Goal: Task Accomplishment & Management: Use online tool/utility

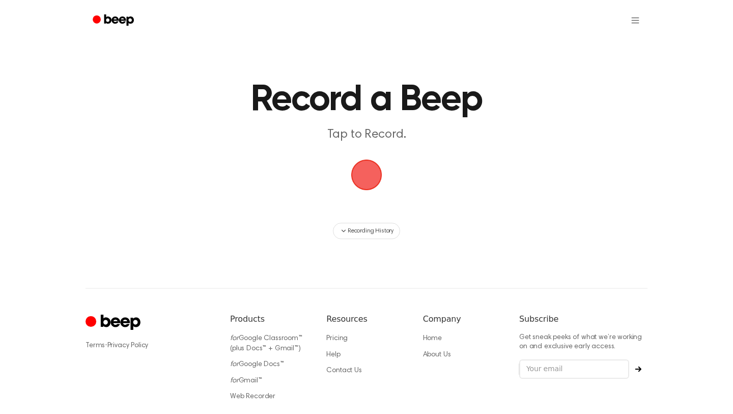
click at [372, 171] on span "button" at bounding box center [366, 174] width 35 height 35
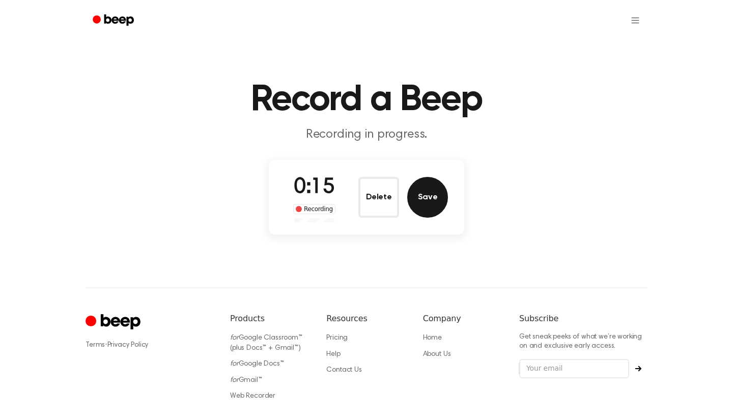
click at [421, 190] on button "Save" at bounding box center [427, 197] width 41 height 41
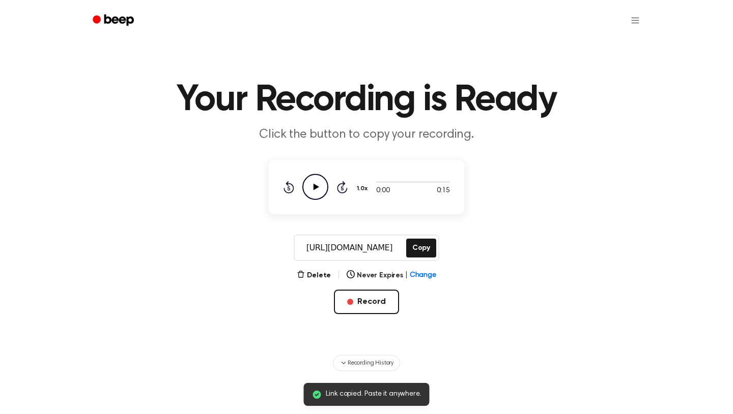
click at [314, 187] on icon at bounding box center [317, 186] width 6 height 7
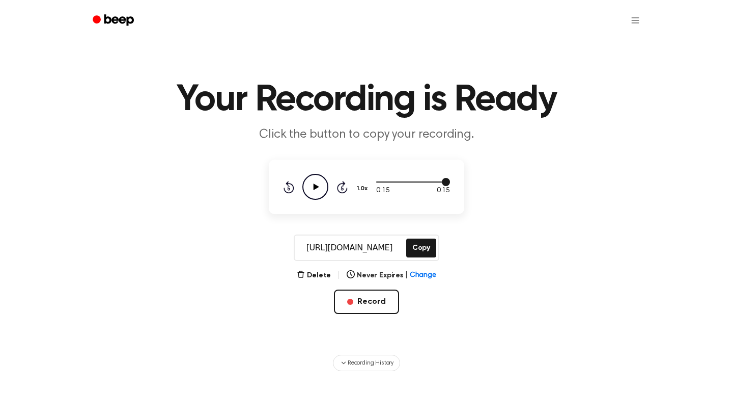
click at [384, 182] on div at bounding box center [413, 181] width 74 height 8
click at [396, 194] on div "0:01 0:15" at bounding box center [413, 190] width 74 height 11
click at [289, 187] on icon at bounding box center [289, 188] width 3 height 4
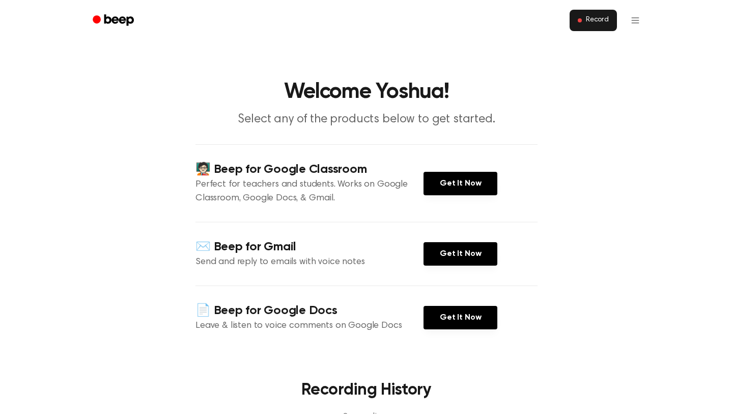
click at [589, 24] on span "Record" at bounding box center [597, 20] width 23 height 9
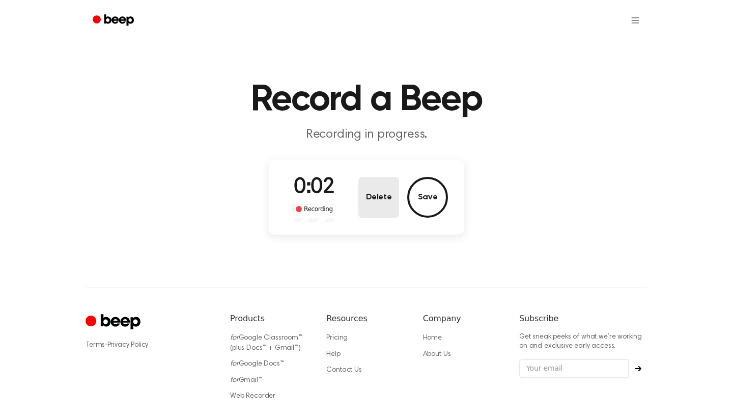
click at [389, 189] on button "Delete" at bounding box center [379, 197] width 41 height 41
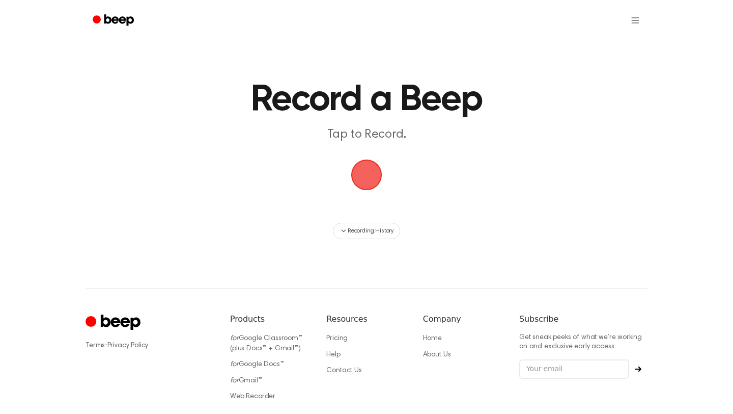
click at [509, 162] on main "Record a Beep Tap to Record. Recording History" at bounding box center [366, 119] width 733 height 239
click at [371, 176] on span "button" at bounding box center [366, 174] width 49 height 49
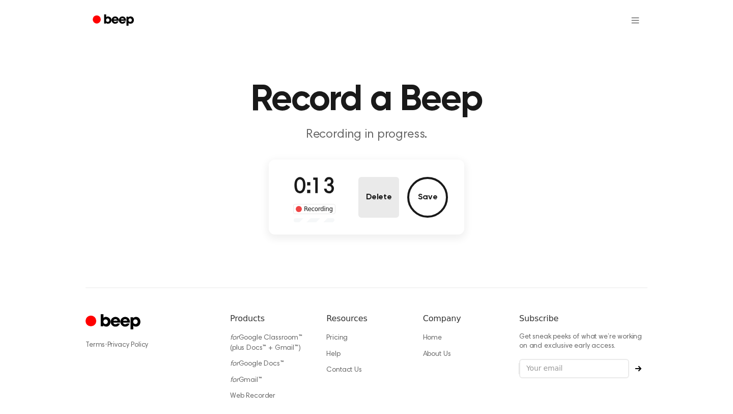
click at [377, 195] on button "Delete" at bounding box center [379, 197] width 41 height 41
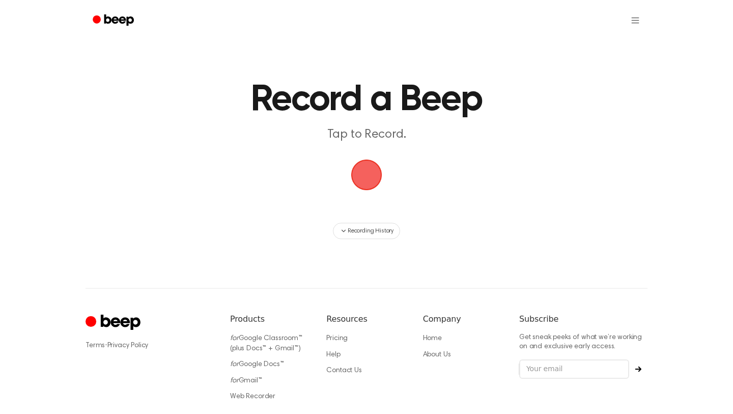
click at [361, 183] on span "button" at bounding box center [366, 174] width 37 height 37
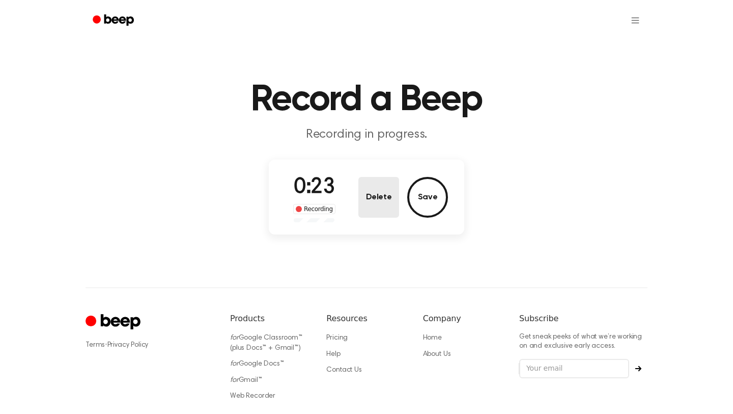
click at [375, 195] on button "Delete" at bounding box center [379, 197] width 41 height 41
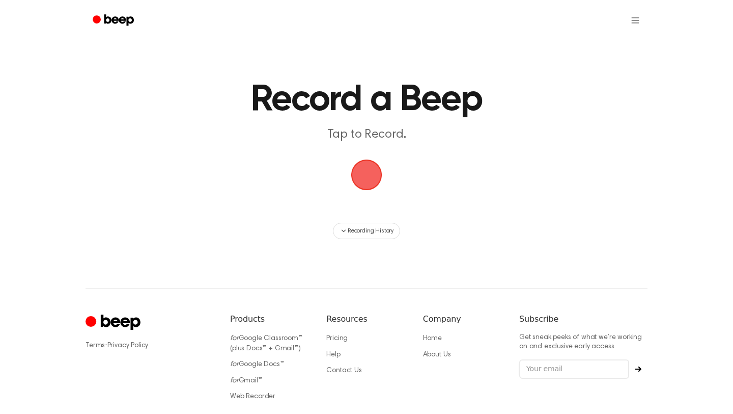
click at [372, 173] on span "button" at bounding box center [367, 175] width 42 height 42
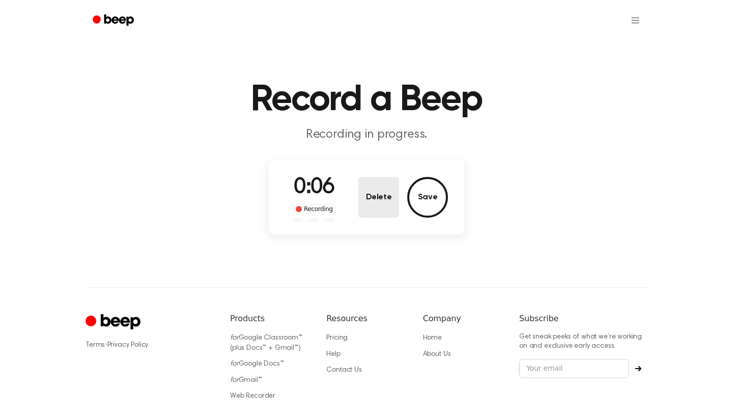
click at [374, 205] on button "Delete" at bounding box center [379, 197] width 41 height 41
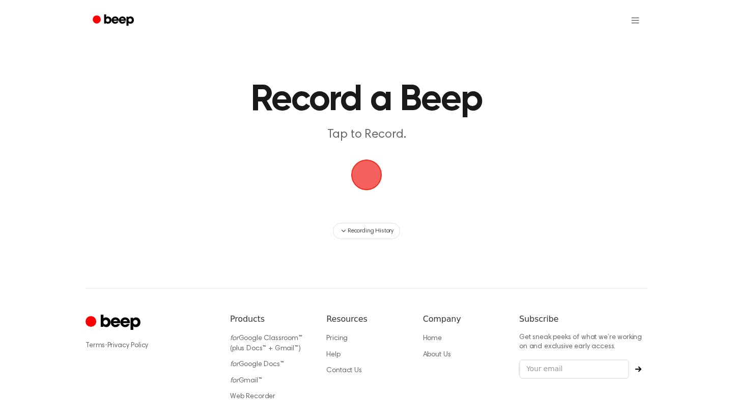
click at [371, 187] on span "button" at bounding box center [366, 174] width 35 height 35
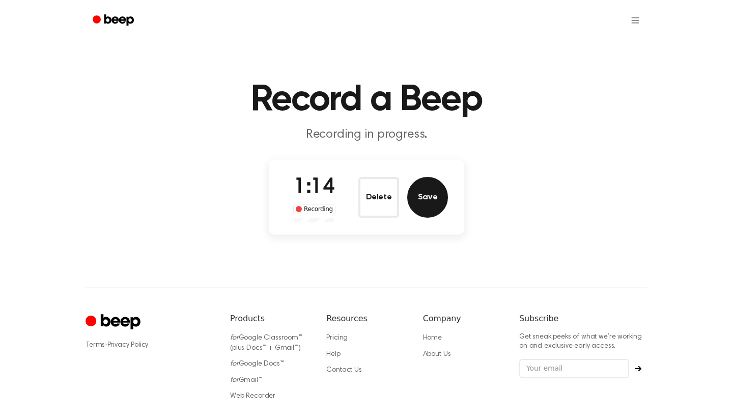
click at [417, 189] on button "Save" at bounding box center [427, 197] width 41 height 41
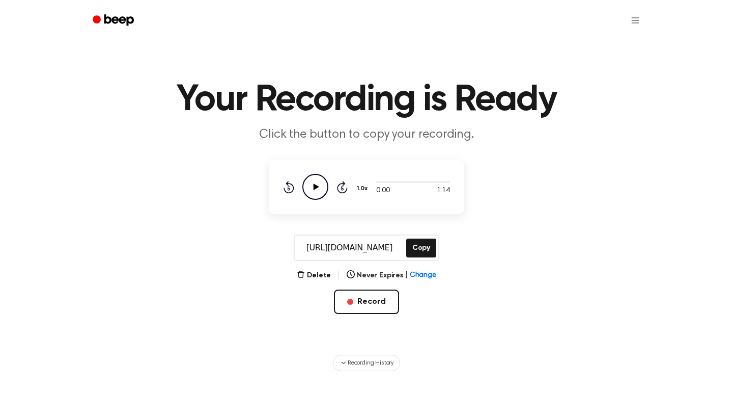
click at [315, 192] on icon "Play Audio" at bounding box center [315, 187] width 26 height 26
click at [304, 270] on icon "button" at bounding box center [300, 273] width 7 height 7
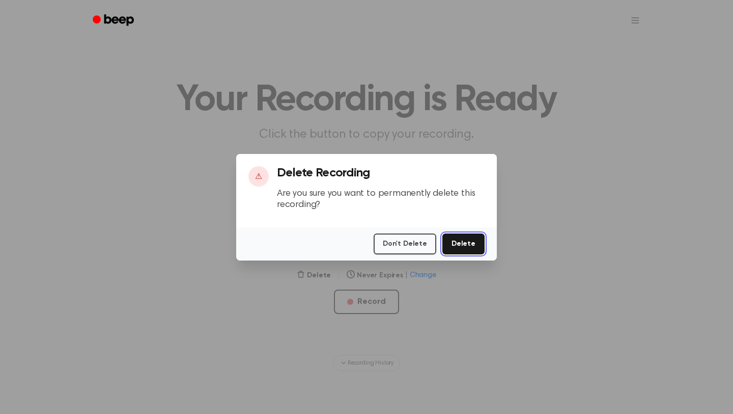
click at [461, 244] on button "Delete" at bounding box center [464, 243] width 42 height 21
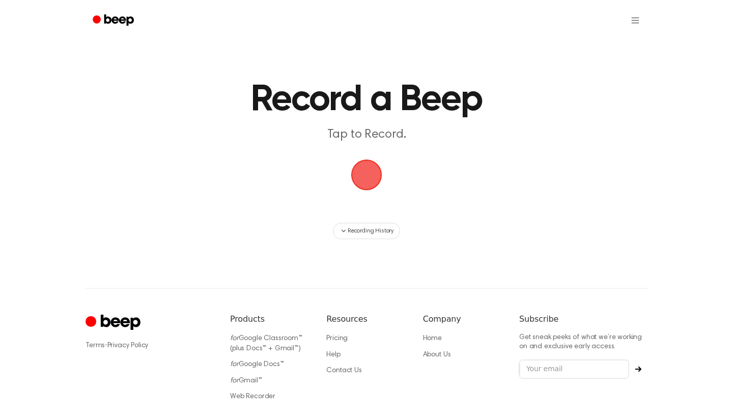
click at [371, 178] on span "button" at bounding box center [366, 174] width 33 height 33
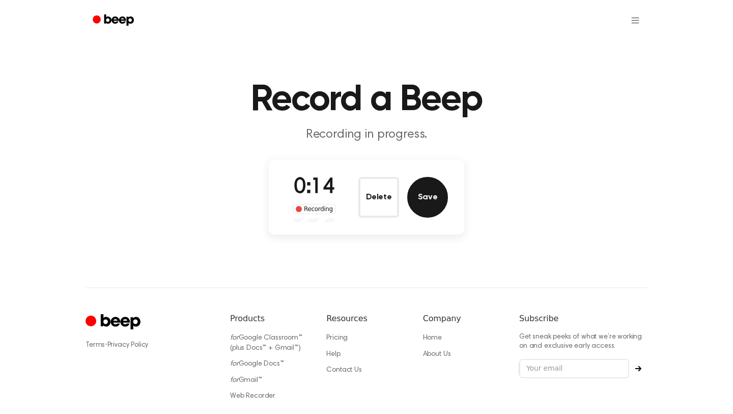
click at [423, 202] on button "Save" at bounding box center [427, 197] width 41 height 41
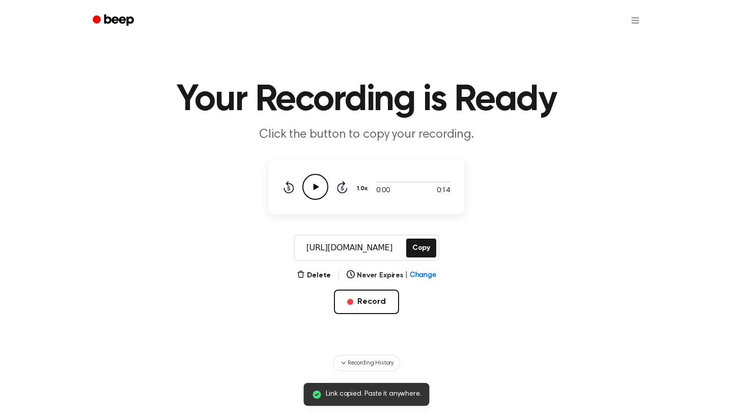
click at [319, 185] on icon "Play Audio" at bounding box center [315, 187] width 26 height 26
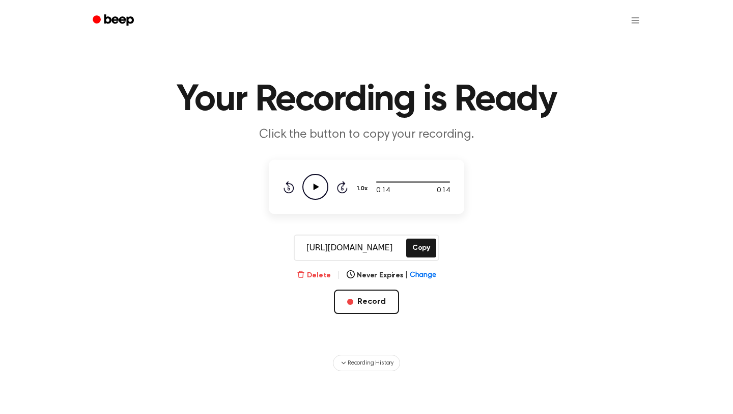
click at [319, 272] on button "Delete" at bounding box center [314, 275] width 34 height 11
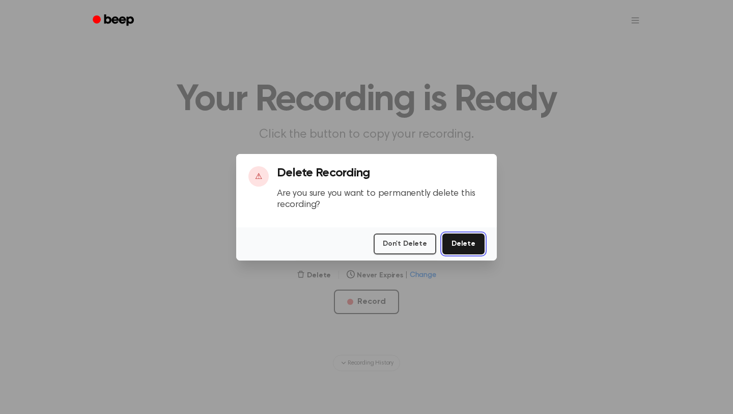
click at [463, 245] on button "Delete" at bounding box center [464, 243] width 42 height 21
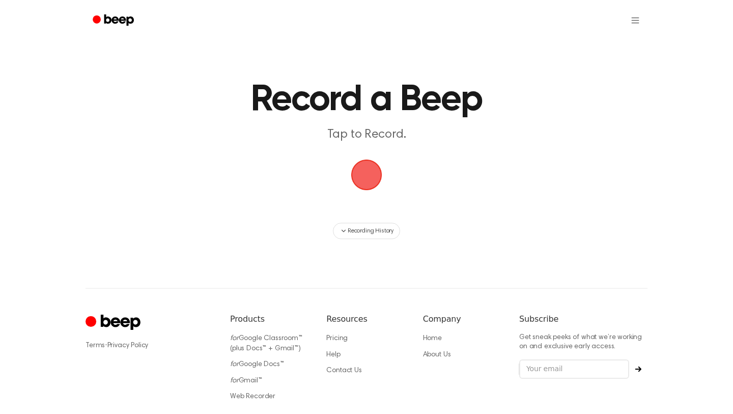
click at [370, 182] on span "button" at bounding box center [366, 174] width 50 height 50
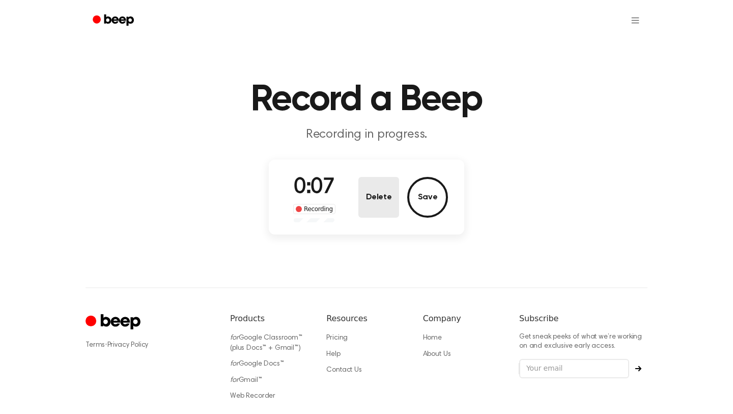
click at [389, 185] on button "Delete" at bounding box center [379, 197] width 41 height 41
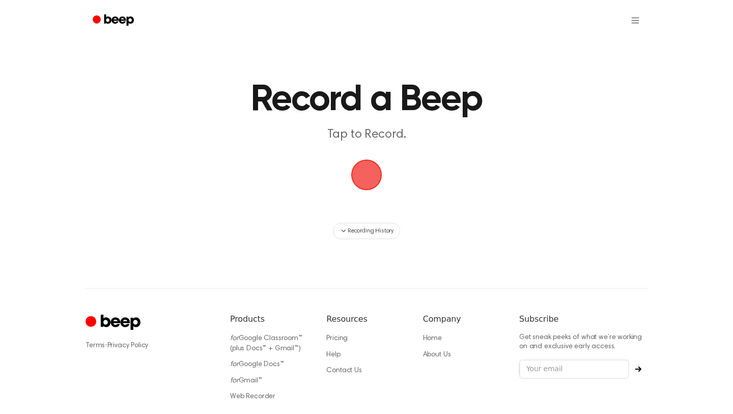
click at [368, 172] on span "button" at bounding box center [366, 174] width 33 height 33
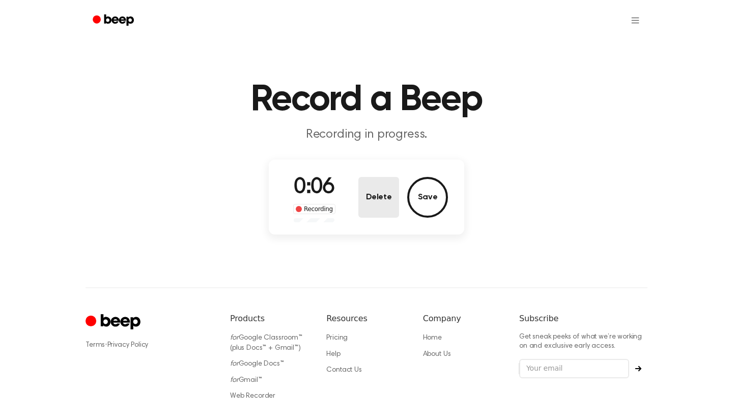
click at [374, 188] on button "Delete" at bounding box center [379, 197] width 41 height 41
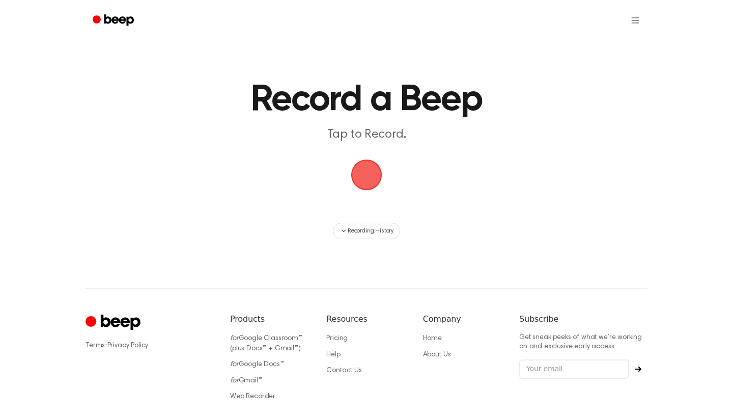
click at [373, 172] on span "button" at bounding box center [366, 174] width 35 height 35
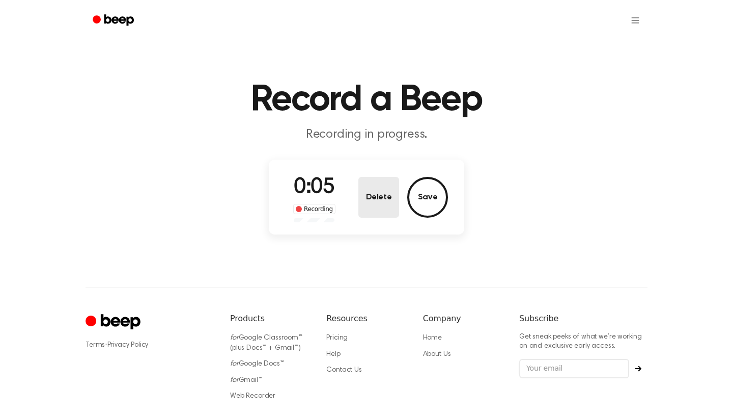
click at [389, 195] on button "Delete" at bounding box center [379, 197] width 41 height 41
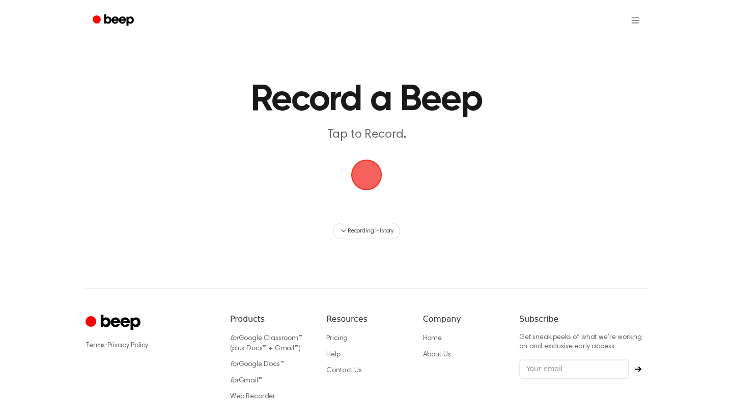
click at [369, 174] on span "button" at bounding box center [366, 174] width 37 height 37
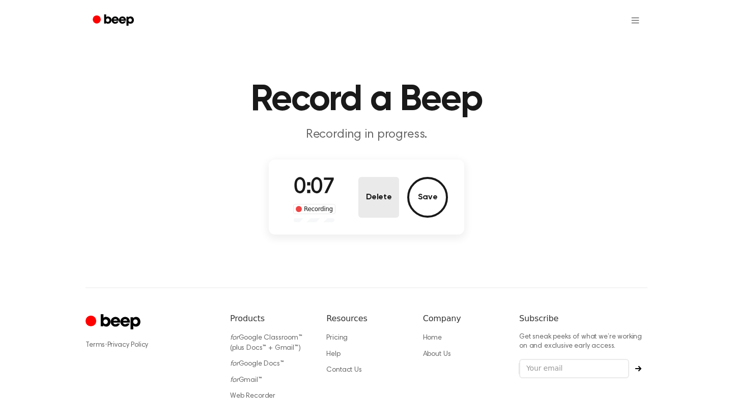
click at [364, 186] on button "Delete" at bounding box center [379, 197] width 41 height 41
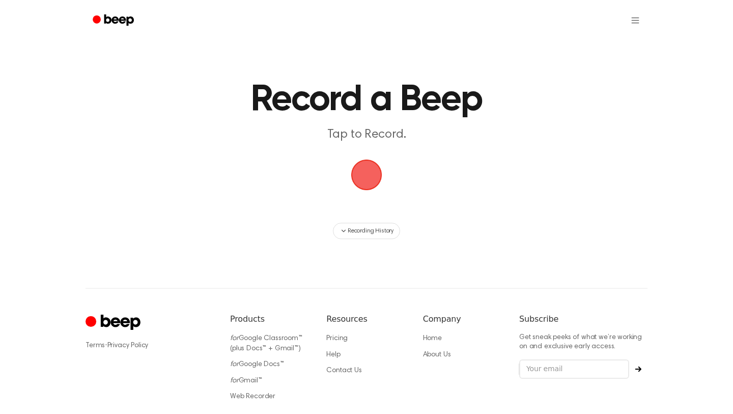
click at [364, 186] on span "button" at bounding box center [366, 174] width 31 height 31
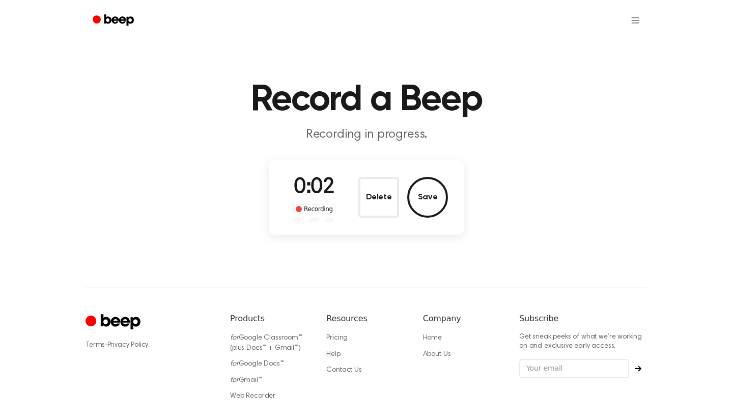
click at [364, 186] on button "Delete" at bounding box center [379, 197] width 41 height 41
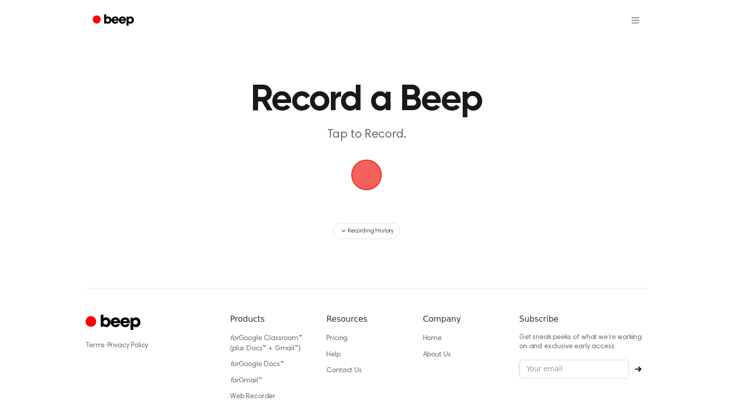
click at [365, 185] on span "button" at bounding box center [366, 174] width 35 height 35
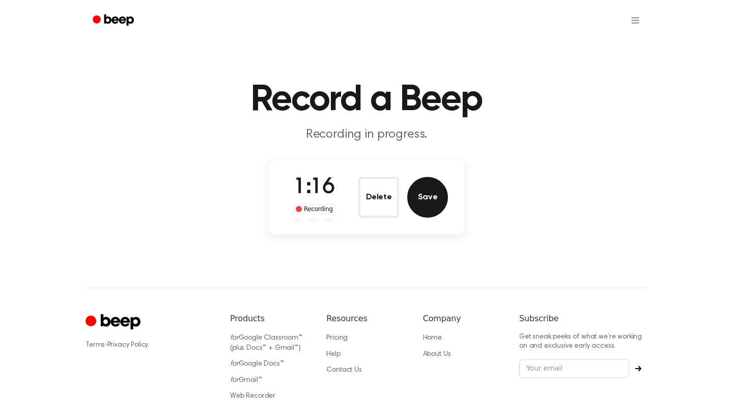
click at [417, 199] on button "Save" at bounding box center [427, 197] width 41 height 41
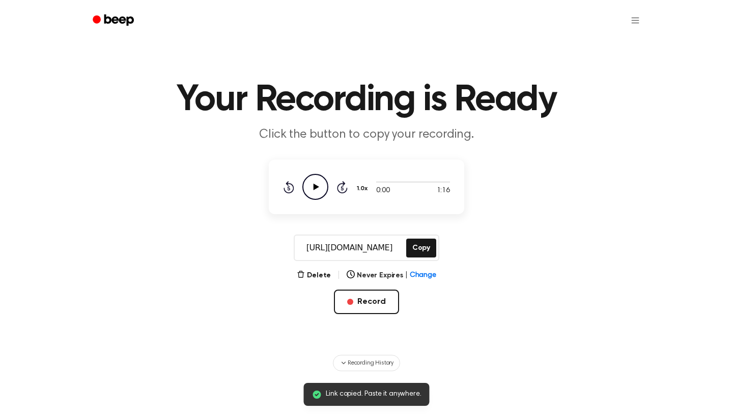
click at [345, 191] on icon at bounding box center [342, 187] width 11 height 12
click at [314, 187] on icon at bounding box center [317, 186] width 6 height 7
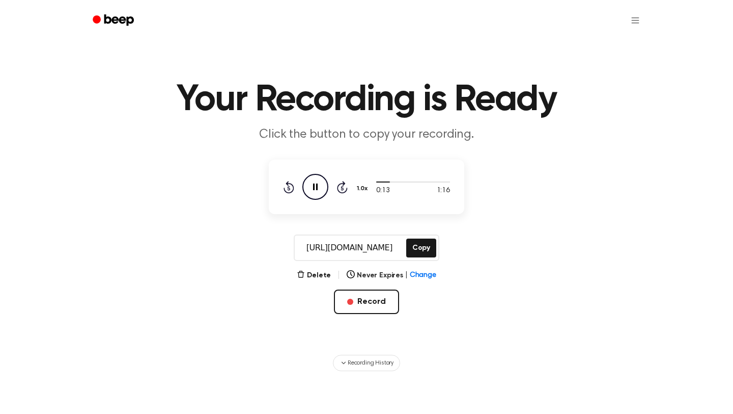
click at [289, 184] on icon "Rewind 5 seconds" at bounding box center [288, 186] width 11 height 13
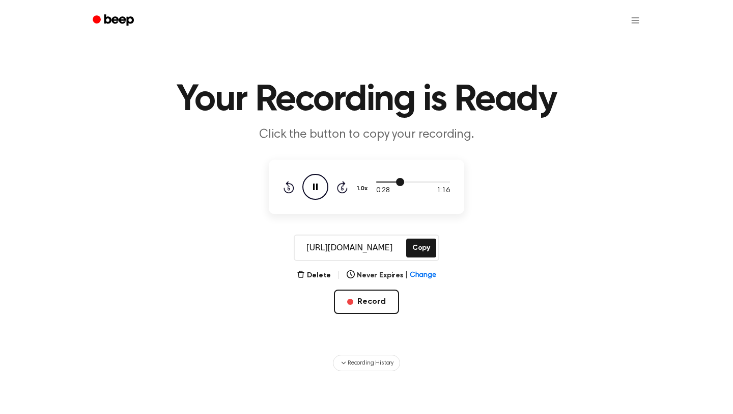
click at [390, 180] on div at bounding box center [413, 181] width 74 height 8
click at [380, 181] on div at bounding box center [383, 181] width 15 height 1
drag, startPoint x: 395, startPoint y: 178, endPoint x: 385, endPoint y: 180, distance: 10.4
click at [384, 180] on div at bounding box center [413, 181] width 74 height 8
click at [422, 250] on button "Copy" at bounding box center [421, 247] width 30 height 19
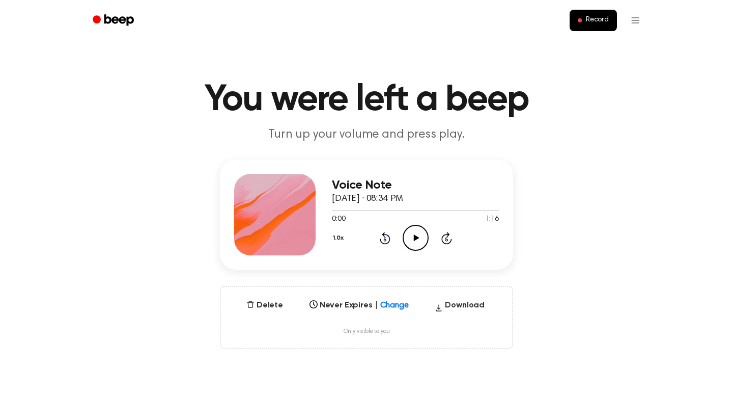
click at [420, 238] on icon "Play Audio" at bounding box center [416, 238] width 26 height 26
click at [419, 238] on icon "Pause Audio" at bounding box center [416, 238] width 26 height 26
